Goal: Transaction & Acquisition: Subscribe to service/newsletter

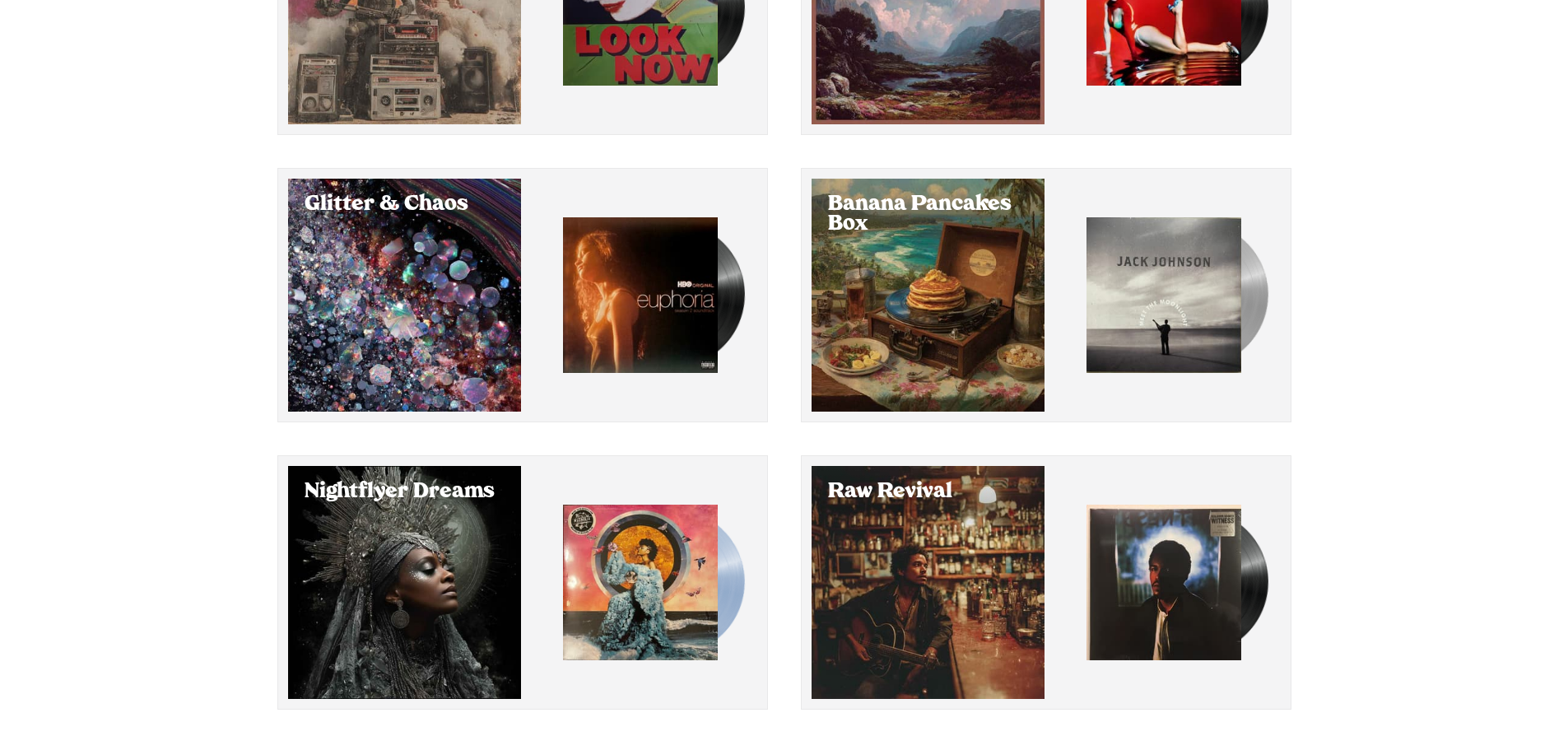
scroll to position [334, 0]
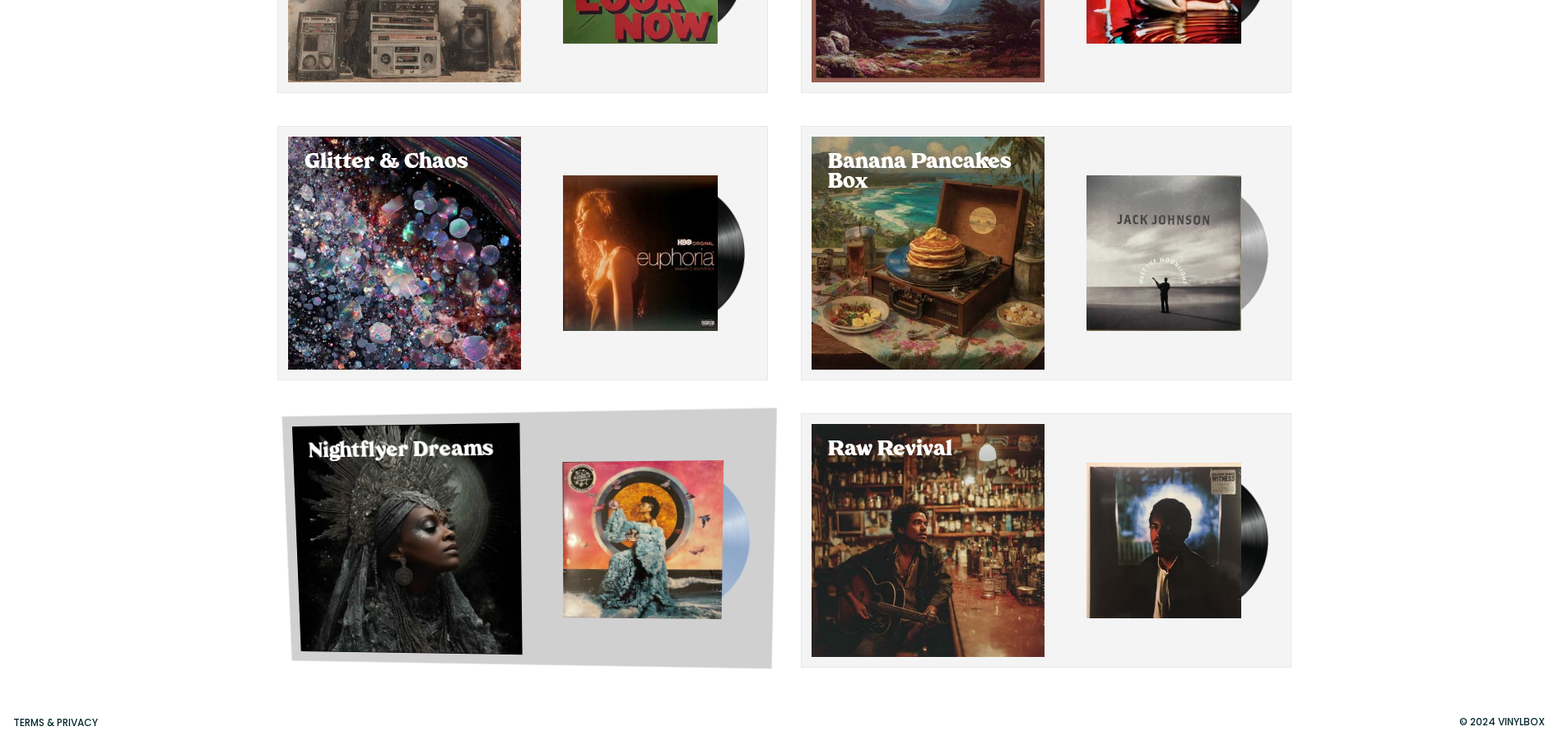
click at [425, 499] on div "Select Nightflyer Dreams" at bounding box center [406, 539] width 230 height 232
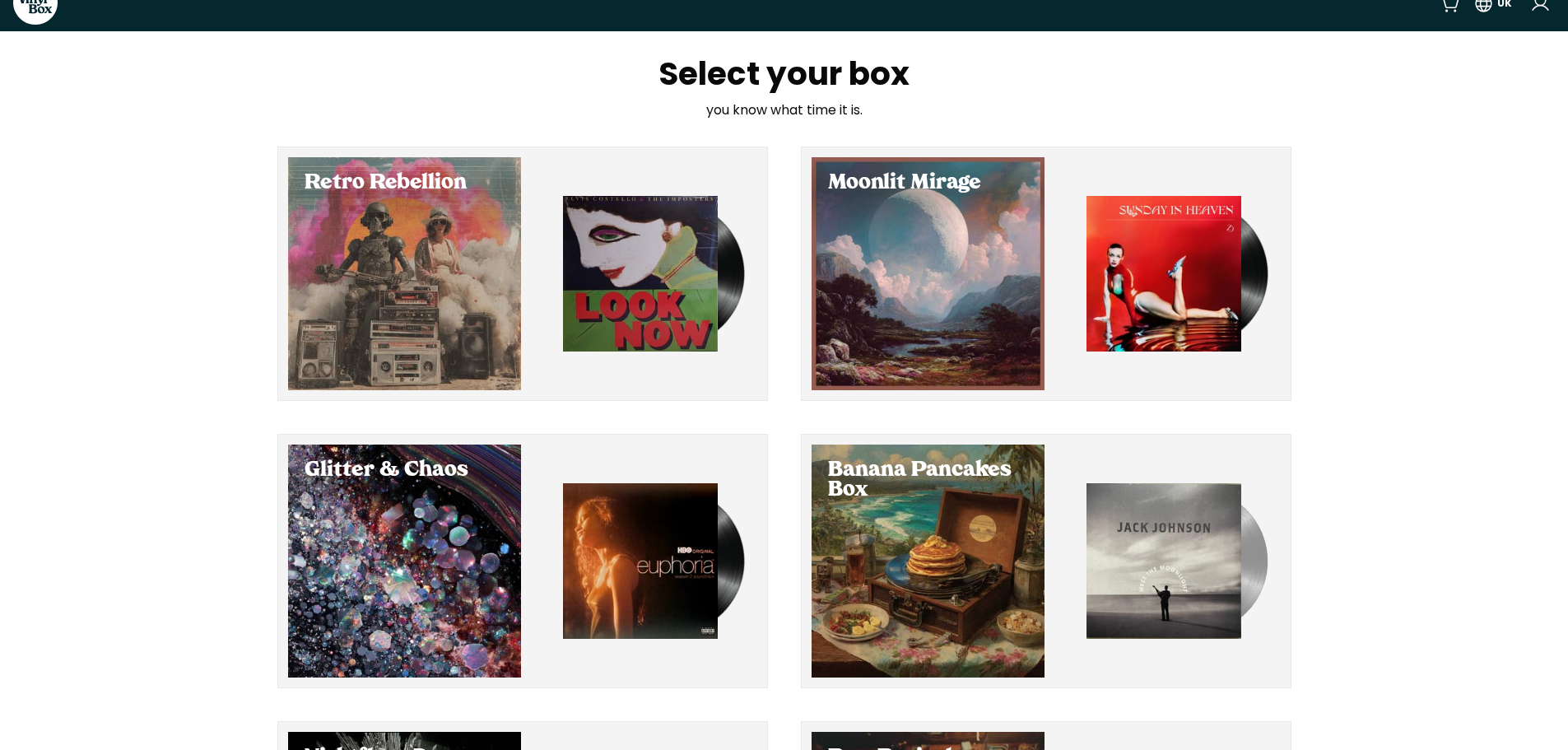
scroll to position [329, 0]
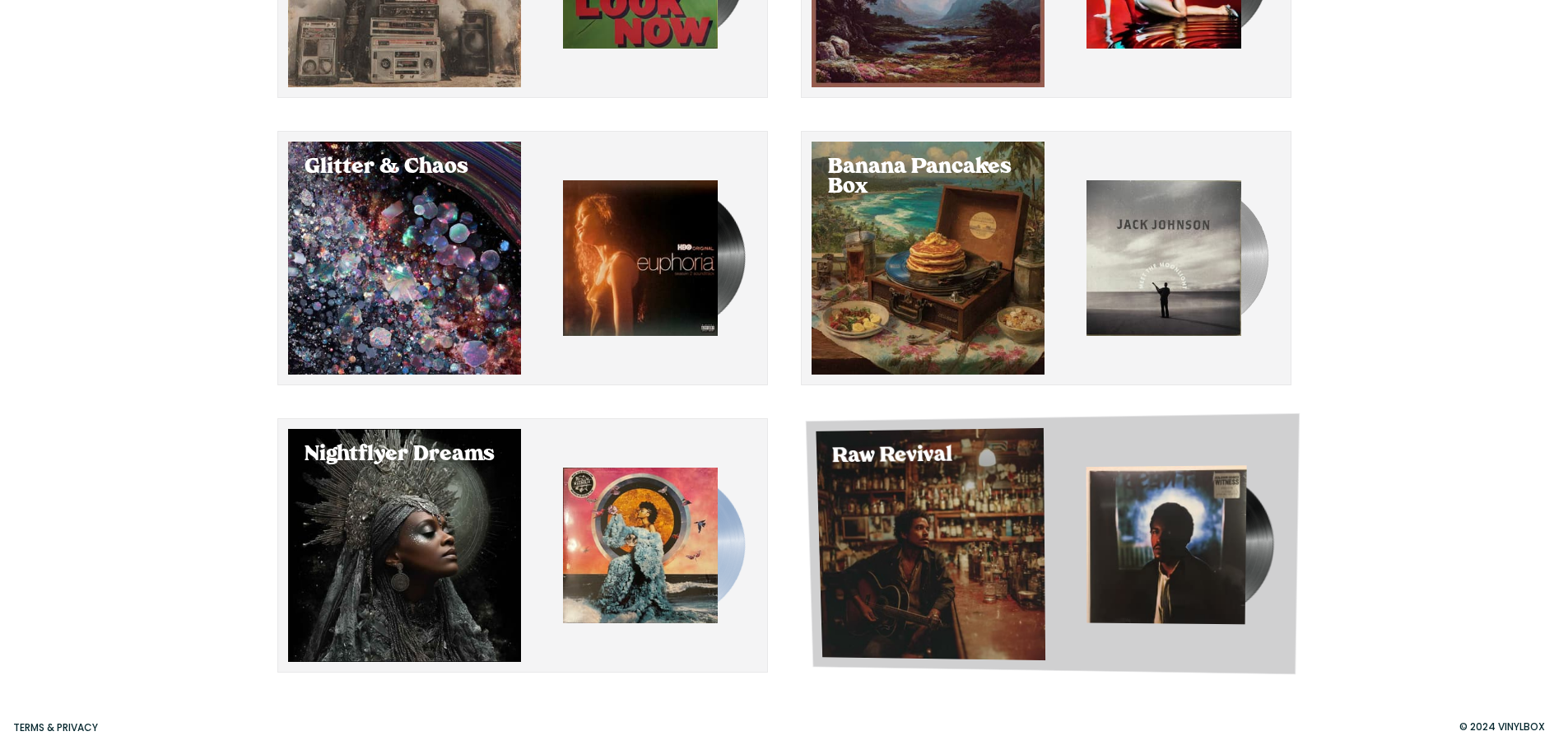
click at [945, 512] on div "Select Raw Revival" at bounding box center [930, 543] width 230 height 232
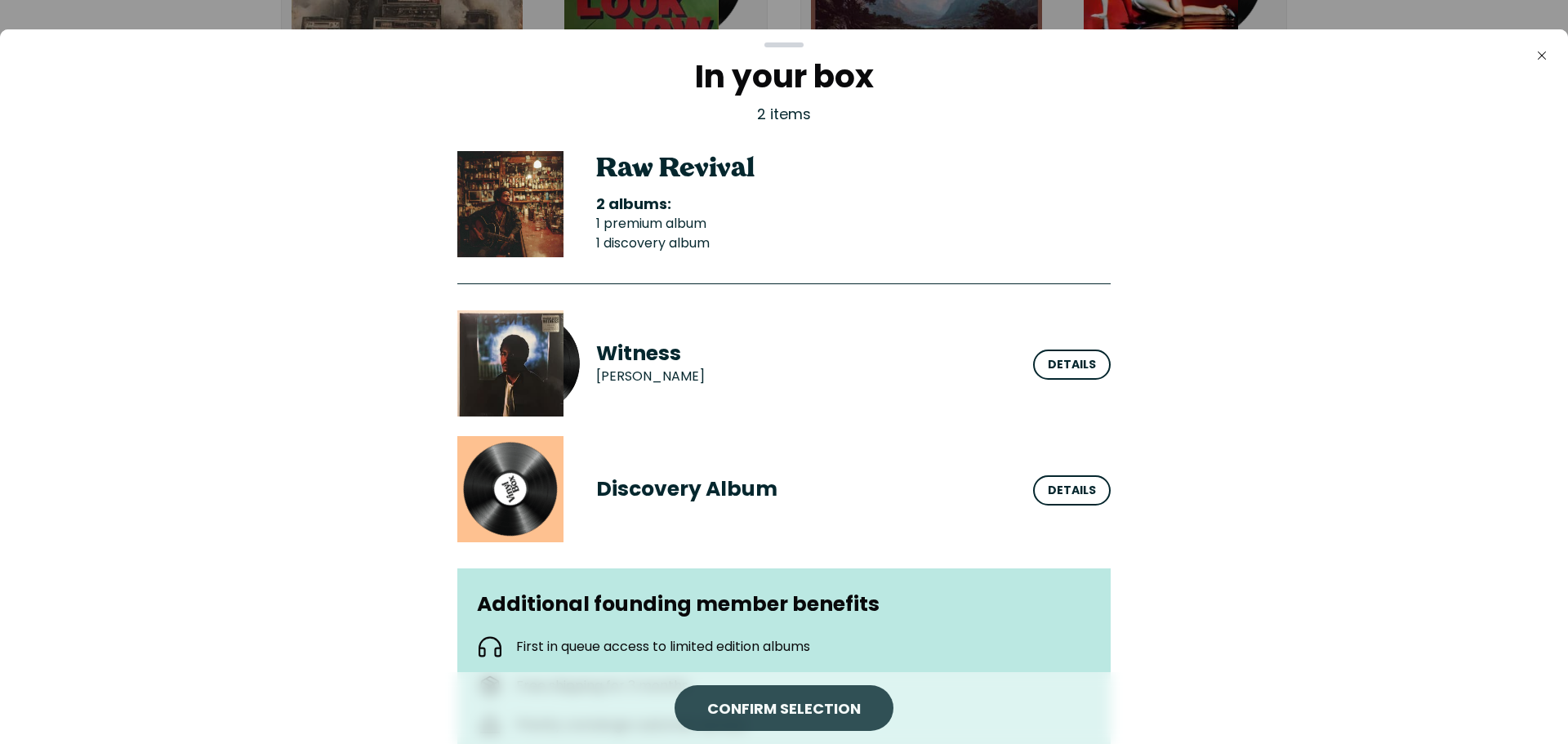
click at [834, 700] on span "CONFIRM SELECTION" at bounding box center [784, 709] width 154 height 22
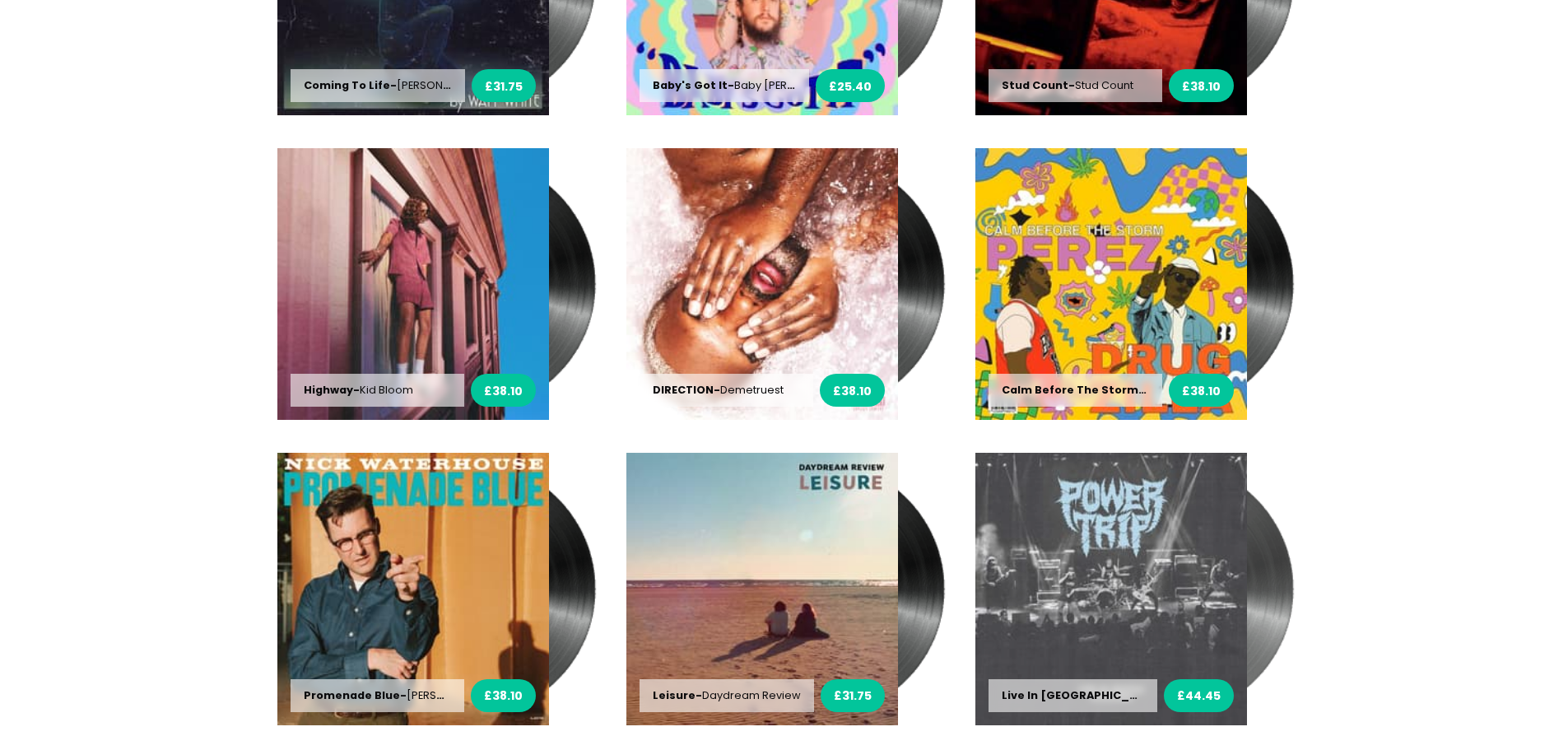
scroll to position [1630, 0]
